Goal: Navigation & Orientation: Find specific page/section

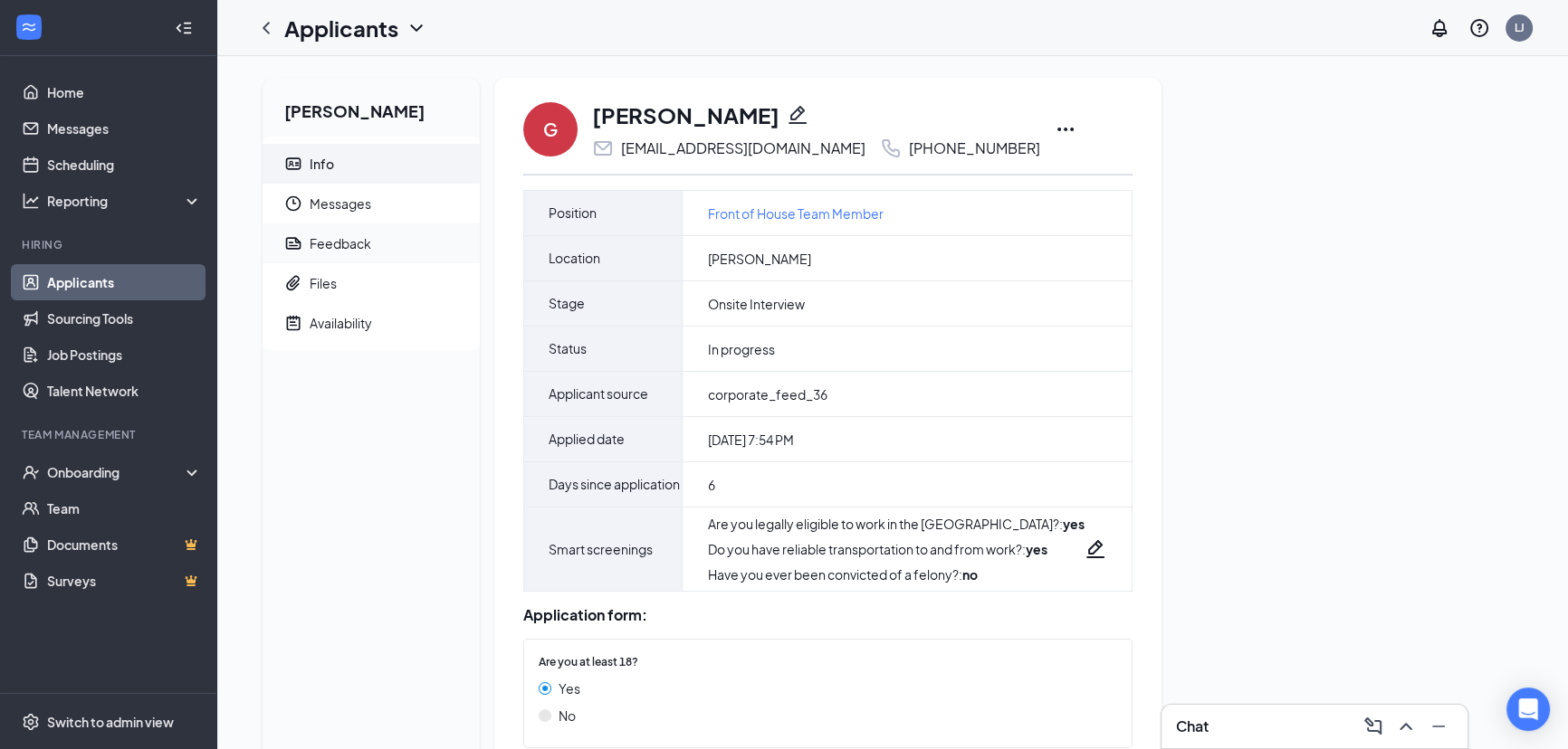
click at [323, 243] on div "Feedback" at bounding box center [340, 243] width 62 height 18
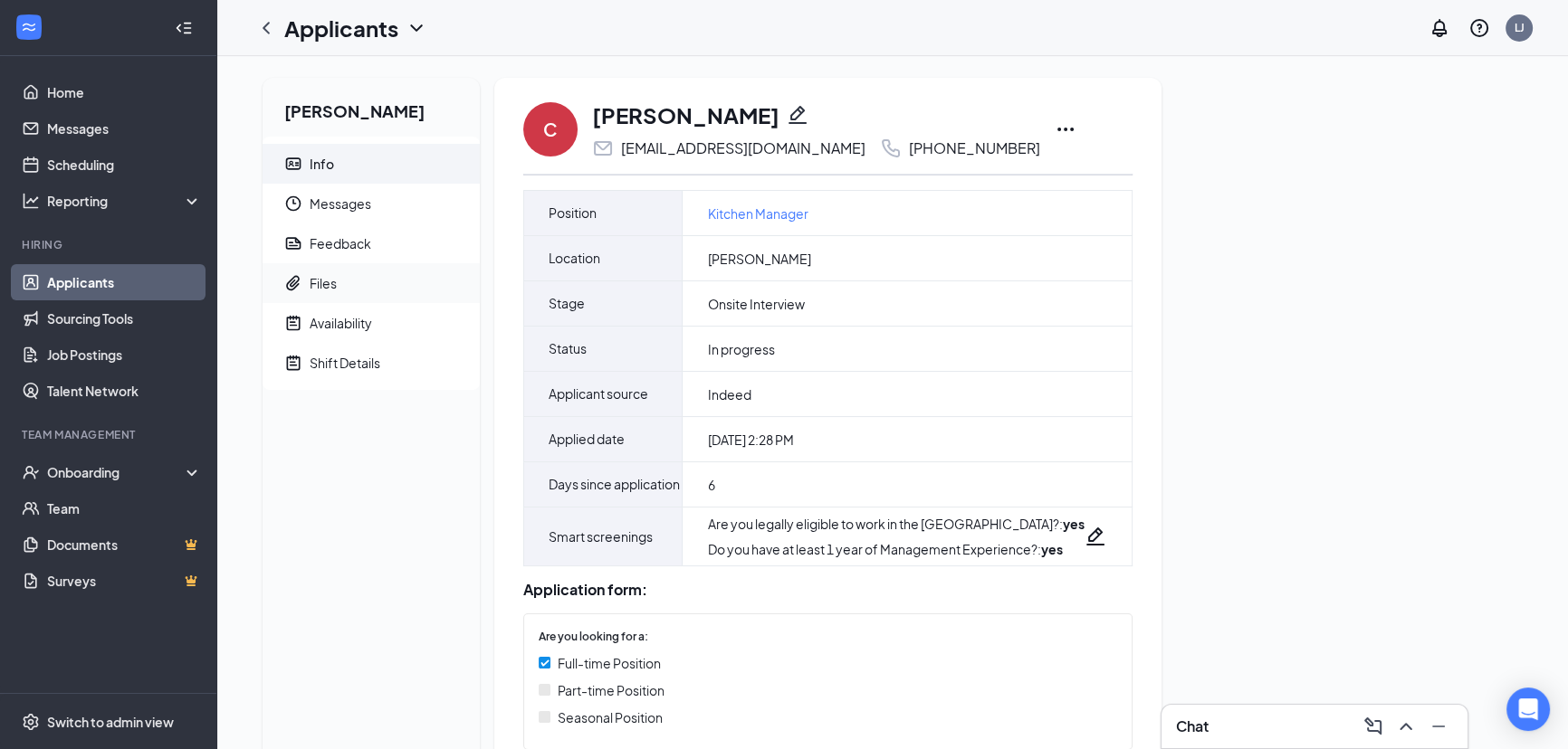
click at [365, 275] on span "Files" at bounding box center [388, 283] width 156 height 40
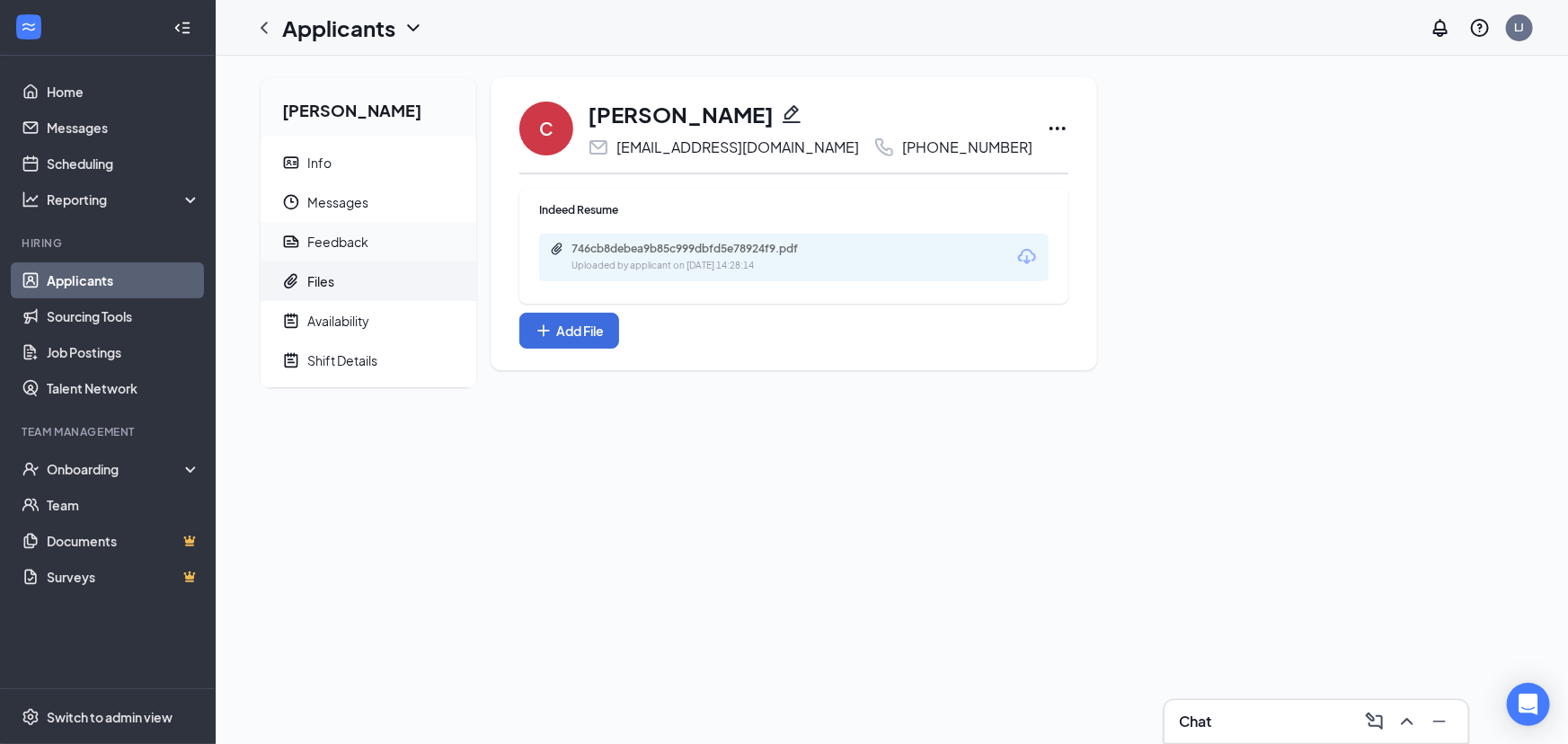
click at [371, 236] on span "Feedback" at bounding box center [385, 242] width 155 height 40
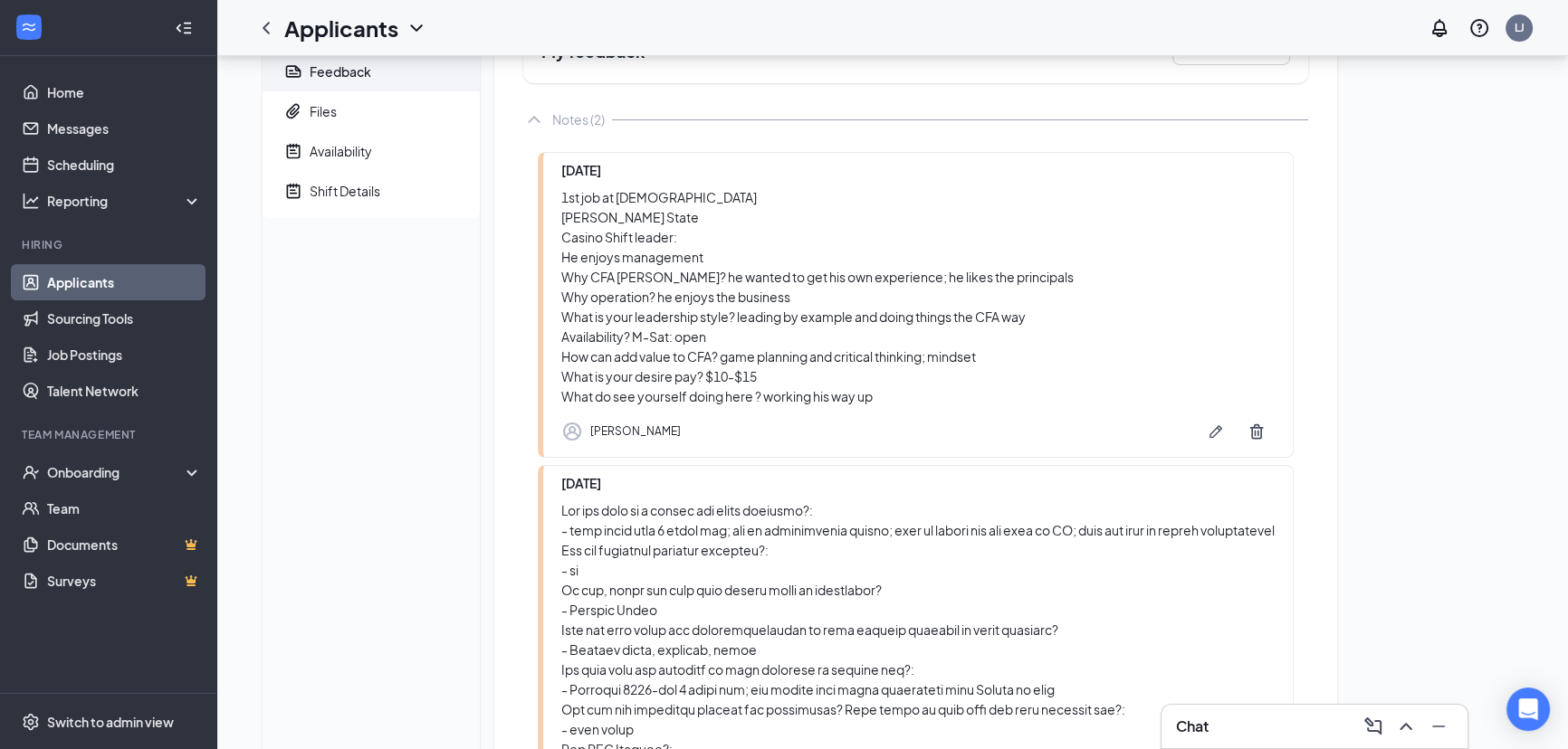
scroll to position [112, 0]
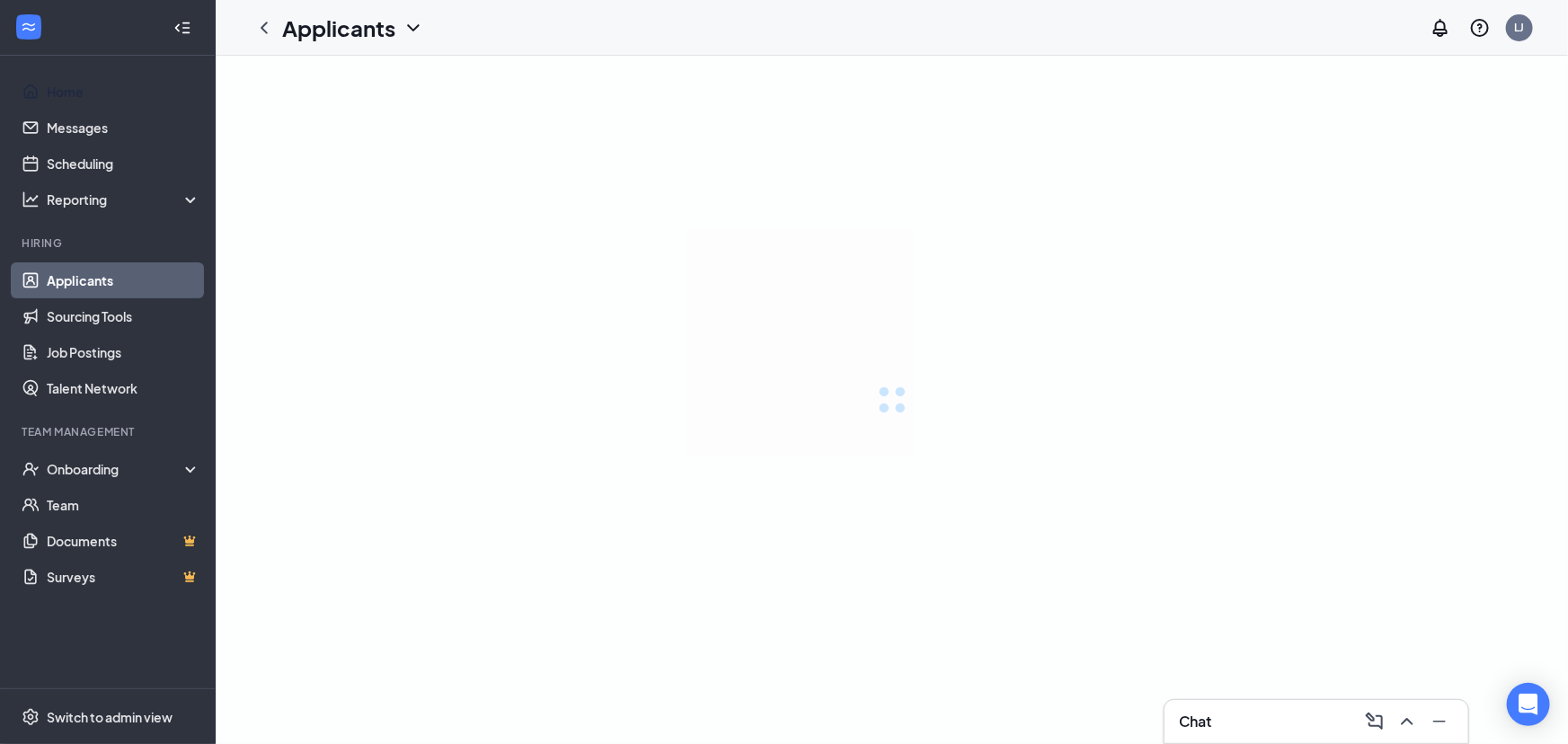
drag, startPoint x: 107, startPoint y: 250, endPoint x: 108, endPoint y: 259, distance: 9.1
click at [108, 259] on li "Hiring Applicants Sourcing Tools Job Postings Talent Network" at bounding box center [107, 320] width 214 height 171
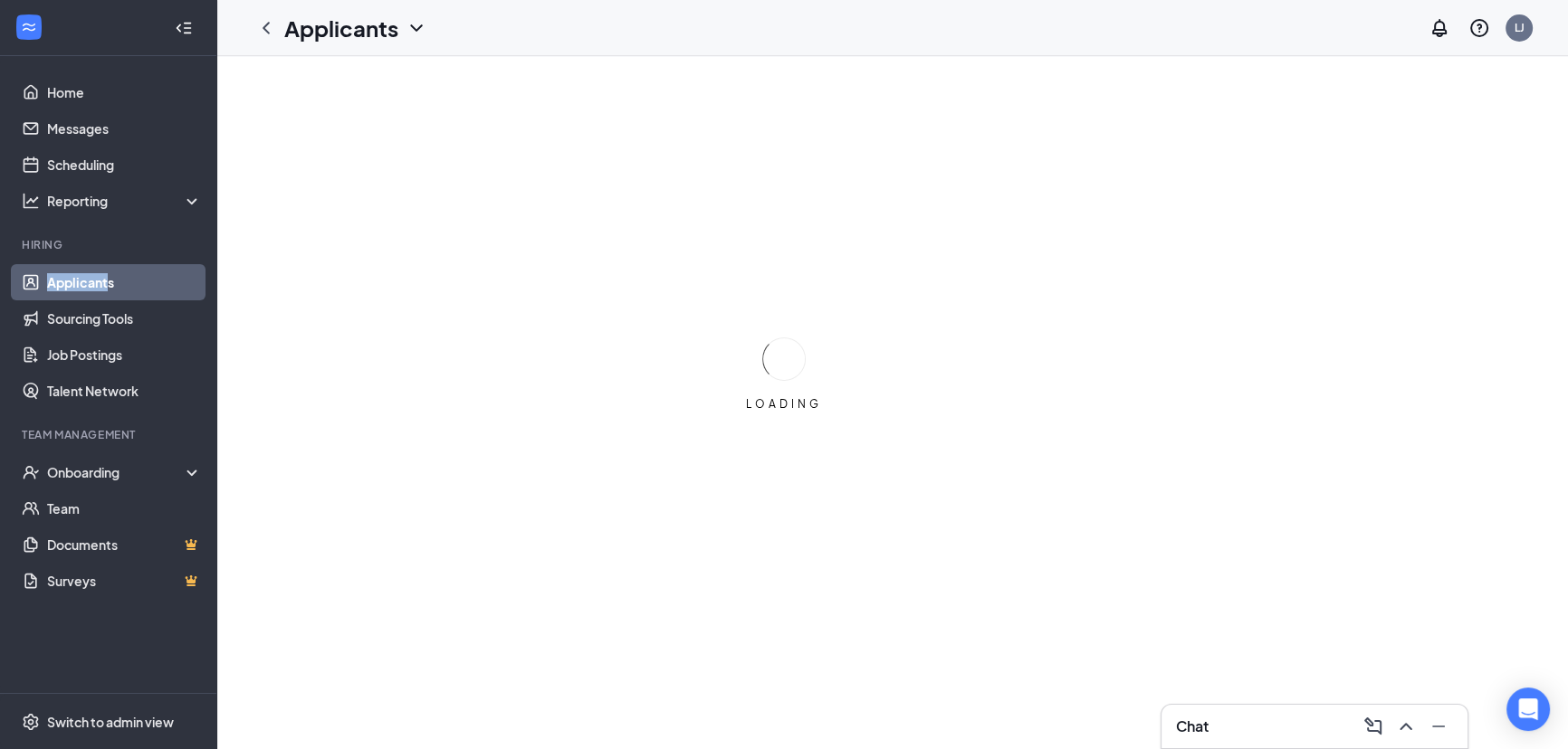
click at [114, 272] on link "Applicants" at bounding box center [124, 282] width 155 height 36
